Goal: Use online tool/utility: Utilize a website feature to perform a specific function

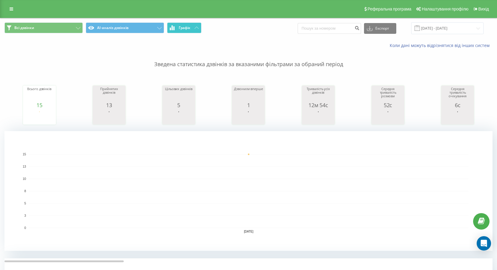
click at [190, 32] on button "Графік" at bounding box center [184, 27] width 34 height 11
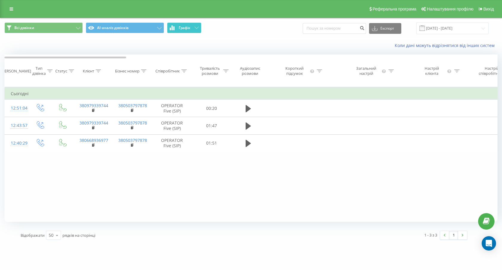
click at [190, 31] on button "Графік" at bounding box center [184, 27] width 34 height 11
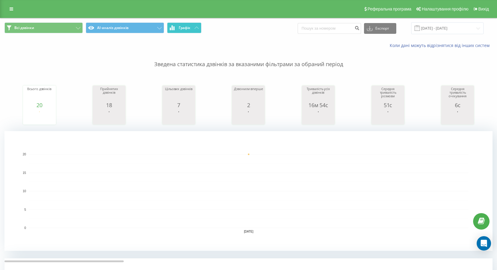
click at [187, 27] on span "Графік" at bounding box center [185, 28] width 12 height 4
click at [181, 27] on span "Графік" at bounding box center [185, 28] width 12 height 4
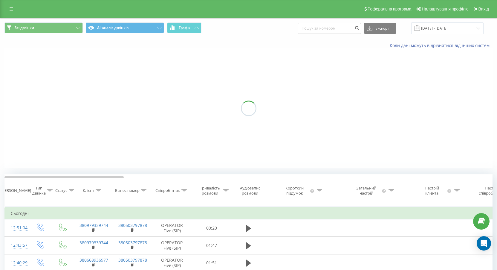
click at [181, 27] on span "Графік" at bounding box center [185, 28] width 12 height 4
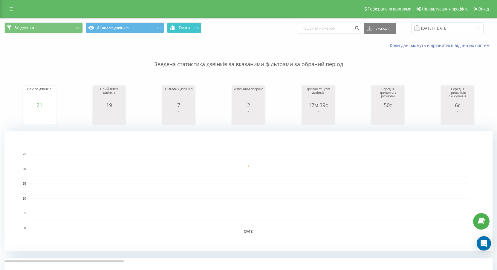
click at [190, 30] on span "Графік" at bounding box center [185, 28] width 12 height 4
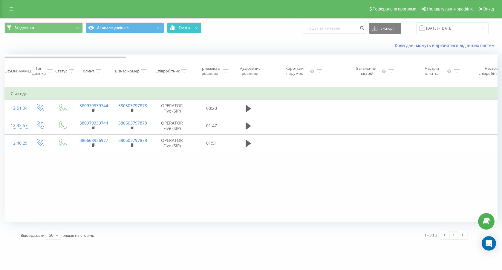
click at [190, 30] on span "Графік" at bounding box center [185, 28] width 12 height 4
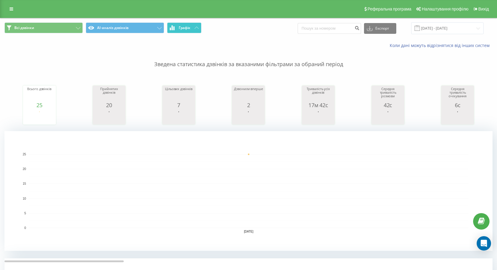
click at [189, 23] on button "Графік" at bounding box center [184, 27] width 34 height 11
drag, startPoint x: 189, startPoint y: 23, endPoint x: 186, endPoint y: 26, distance: 4.4
click at [189, 23] on button "Графік" at bounding box center [184, 27] width 34 height 11
